Goal: Find specific page/section: Locate item on page

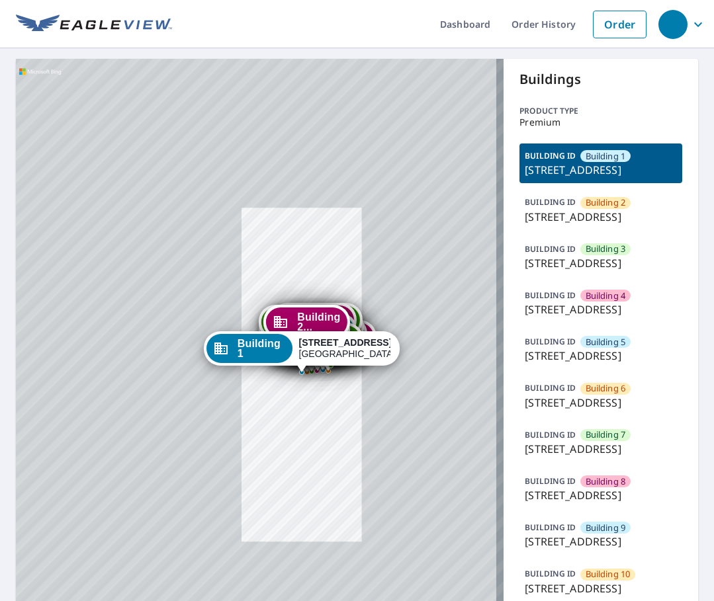
click at [329, 331] on div "Building [GEOGRAPHIC_DATA][STREET_ADDRESS]" at bounding box center [302, 348] width 196 height 34
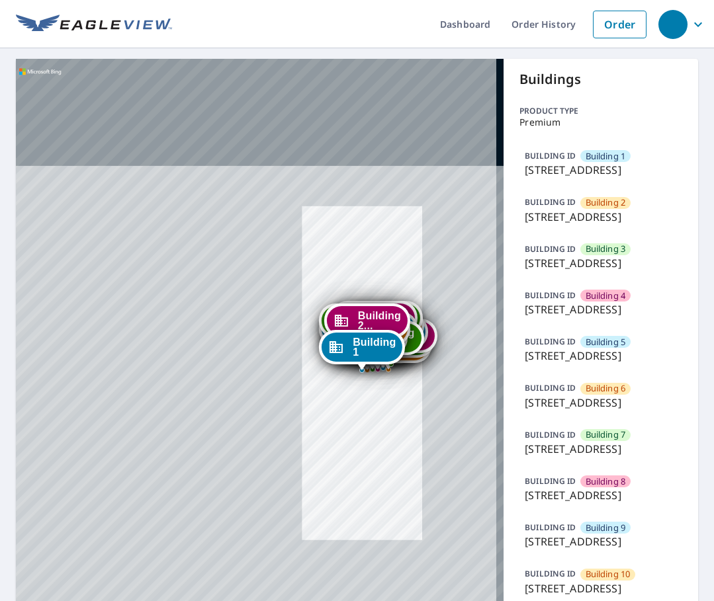
drag, startPoint x: 362, startPoint y: 441, endPoint x: 249, endPoint y: 398, distance: 120.6
click at [286, 459] on div "Building [GEOGRAPHIC_DATA][STREET_ADDRESS] [GEOGRAPHIC_DATA][STREET_ADDRESS] [G…" at bounding box center [259, 568] width 487 height 1018
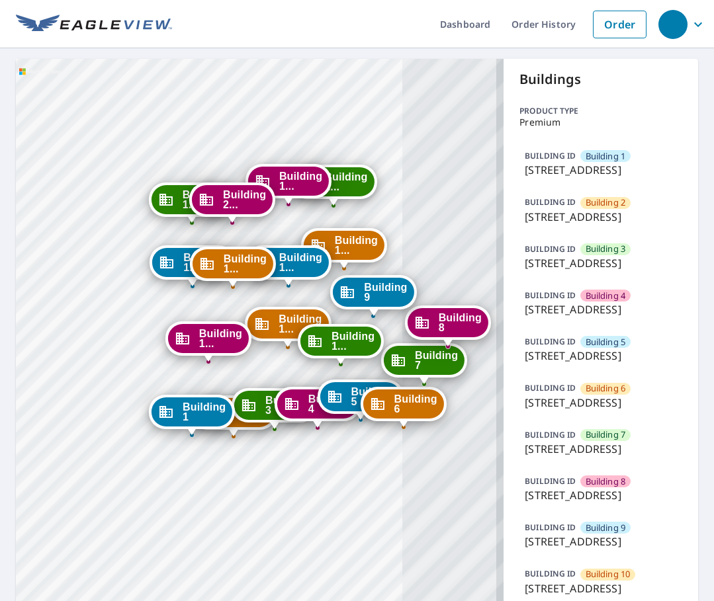
drag, startPoint x: 331, startPoint y: 485, endPoint x: 82, endPoint y: 444, distance: 252.6
click at [82, 444] on div "Building [GEOGRAPHIC_DATA][STREET_ADDRESS] [GEOGRAPHIC_DATA][STREET_ADDRESS] [G…" at bounding box center [259, 568] width 487 height 1018
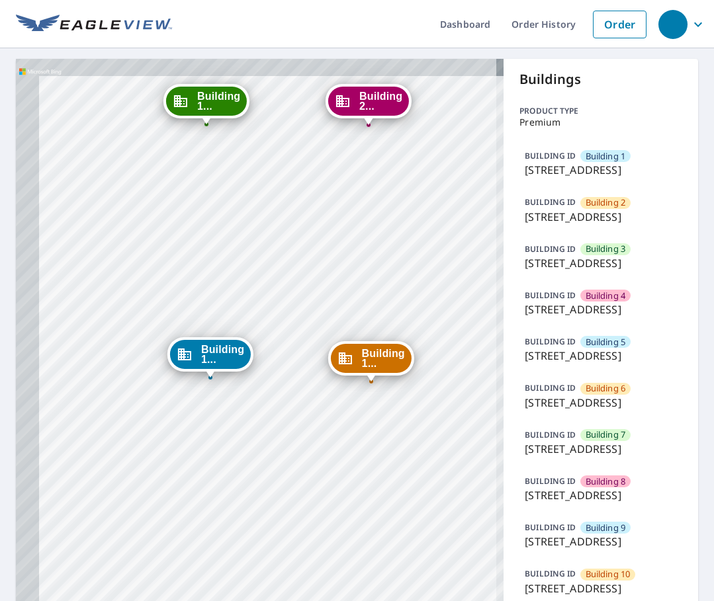
drag, startPoint x: 157, startPoint y: 348, endPoint x: 230, endPoint y: 395, distance: 86.0
click at [209, 382] on div "Building [GEOGRAPHIC_DATA][STREET_ADDRESS] [GEOGRAPHIC_DATA][STREET_ADDRESS] [G…" at bounding box center [259, 568] width 487 height 1018
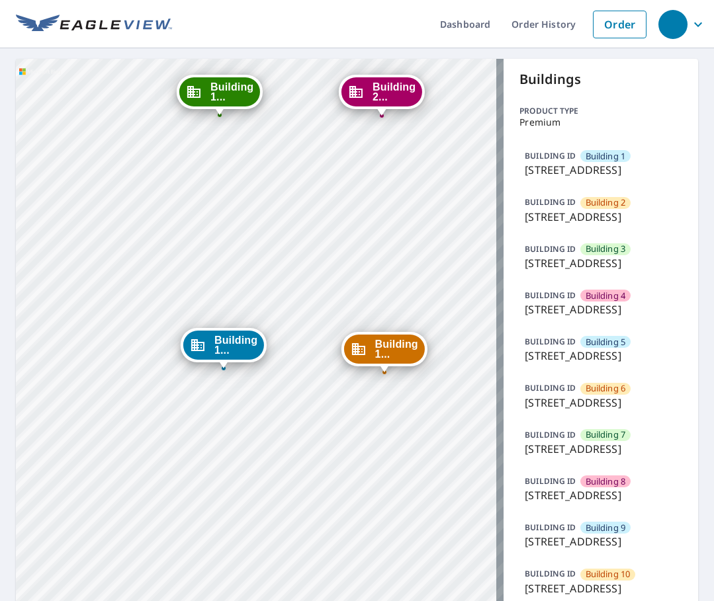
drag, startPoint x: 228, startPoint y: 429, endPoint x: 230, endPoint y: 411, distance: 17.3
click at [231, 413] on div "Building [GEOGRAPHIC_DATA][STREET_ADDRESS] [GEOGRAPHIC_DATA][STREET_ADDRESS] [G…" at bounding box center [259, 568] width 487 height 1018
